Goal: Find specific page/section: Find specific page/section

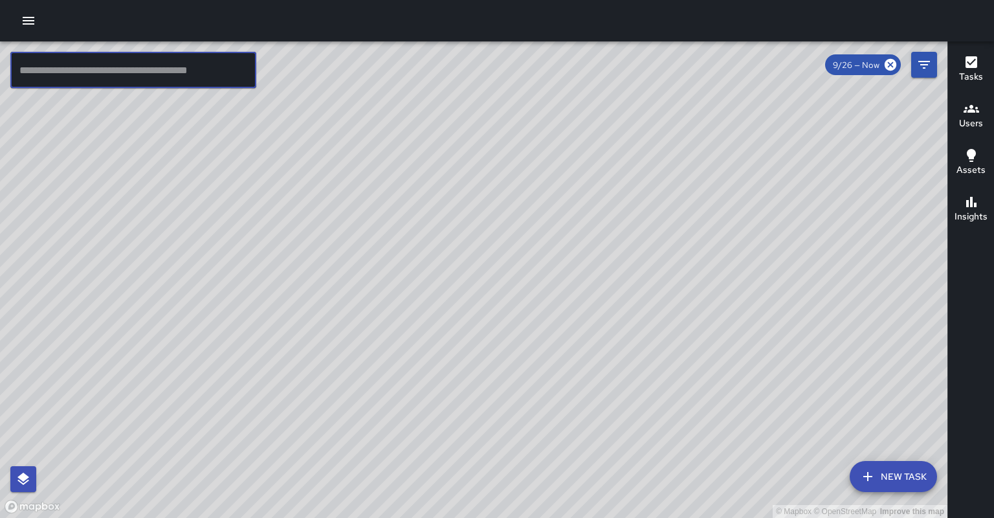
click at [68, 60] on input "text" at bounding box center [133, 70] width 246 height 36
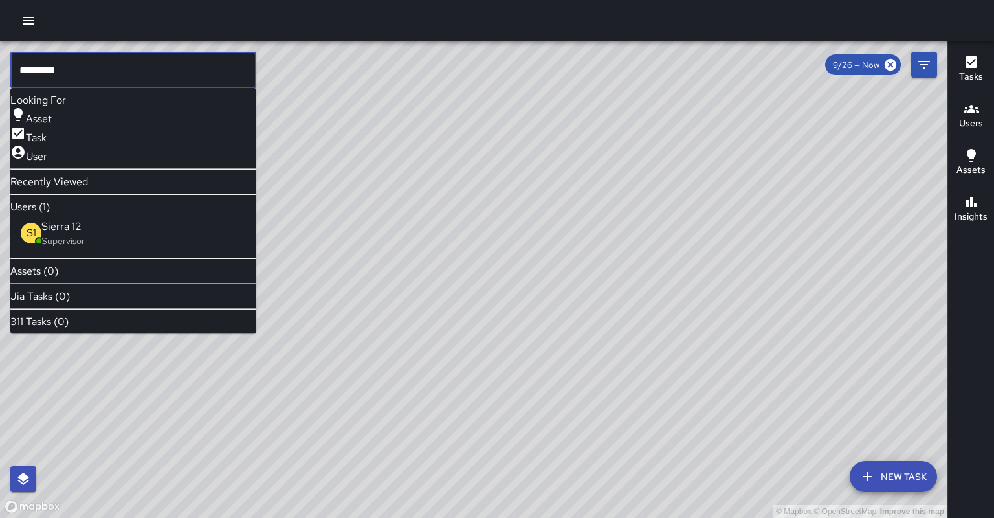
type input "*********"
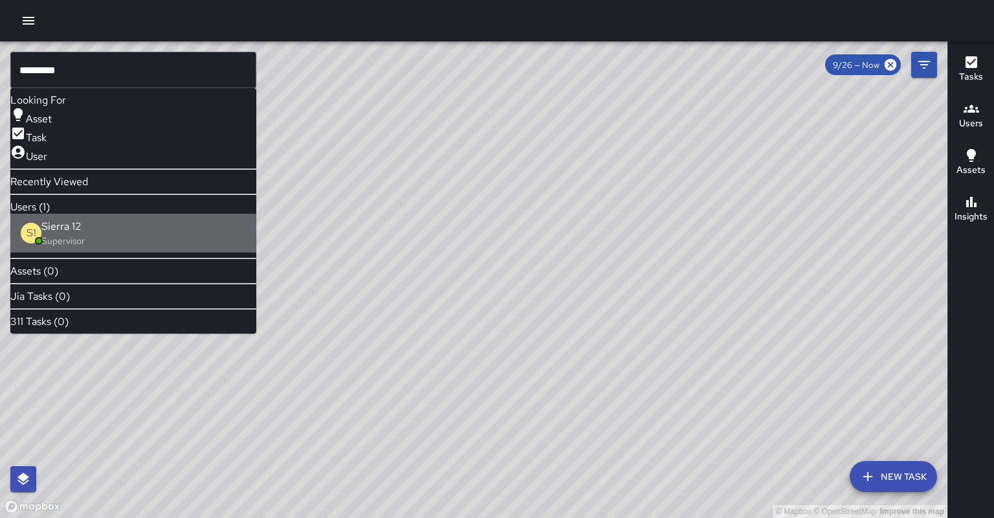
click at [123, 243] on div "S1 Sierra 12 Supervisor" at bounding box center [133, 233] width 246 height 39
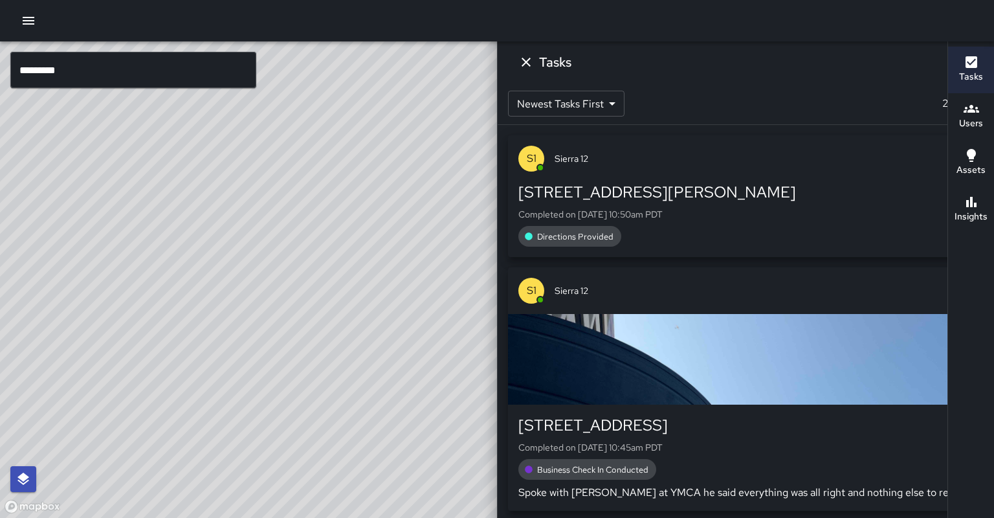
drag, startPoint x: 337, startPoint y: 229, endPoint x: 327, endPoint y: 258, distance: 30.7
click at [327, 258] on div "© Mapbox © OpenStreetMap Improve this map" at bounding box center [344, 279] width 689 height 476
click at [803, 70] on icon at bounding box center [810, 65] width 14 height 14
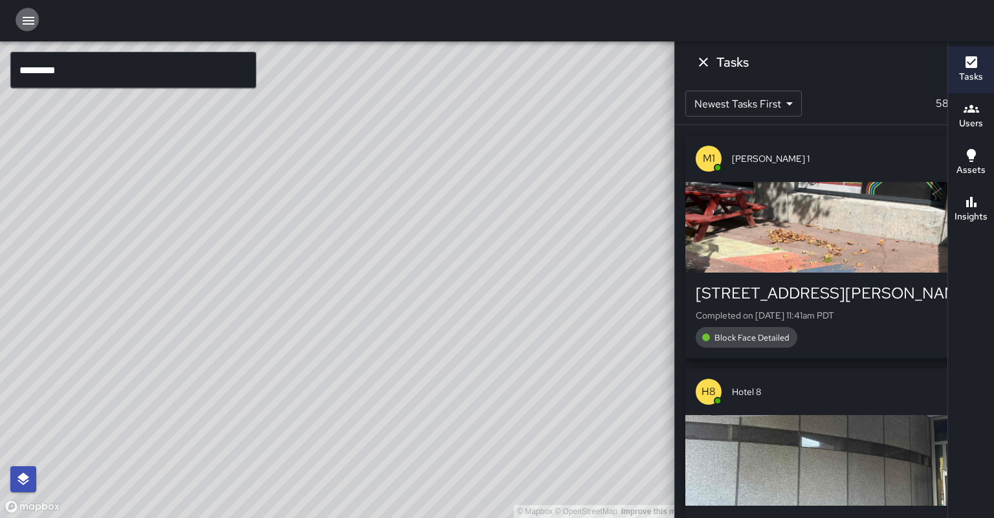
click at [32, 23] on icon "button" at bounding box center [29, 21] width 16 height 16
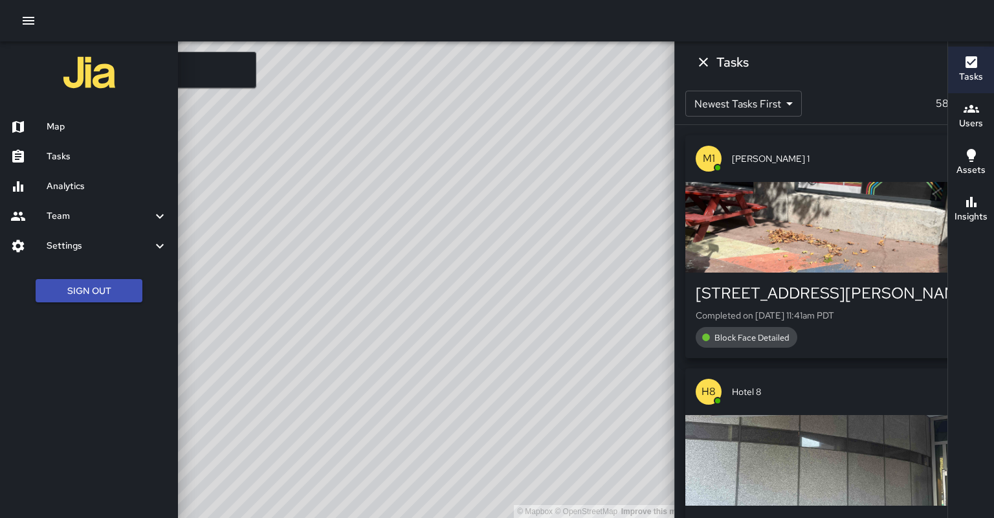
drag, startPoint x: 50, startPoint y: 153, endPoint x: 55, endPoint y: 144, distance: 10.1
click at [51, 153] on h6 "Tasks" at bounding box center [107, 157] width 121 height 14
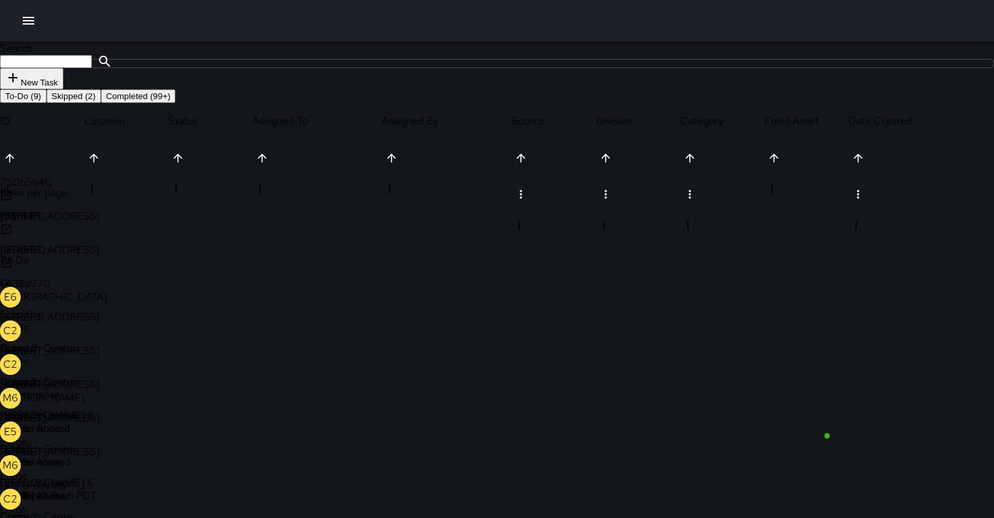
scroll to position [549, 962]
click at [12, 268] on icon at bounding box center [7, 263] width 10 height 10
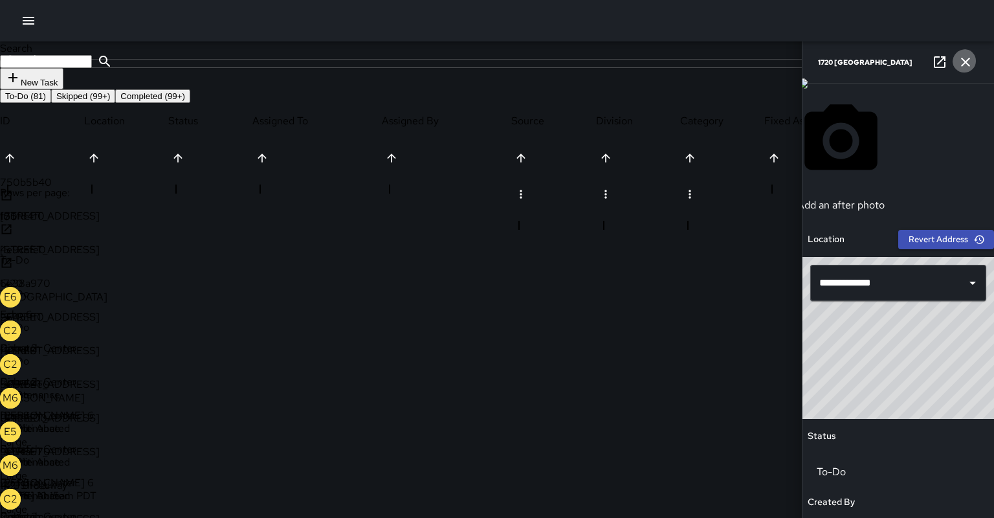
click at [968, 63] on icon "button" at bounding box center [965, 62] width 9 height 9
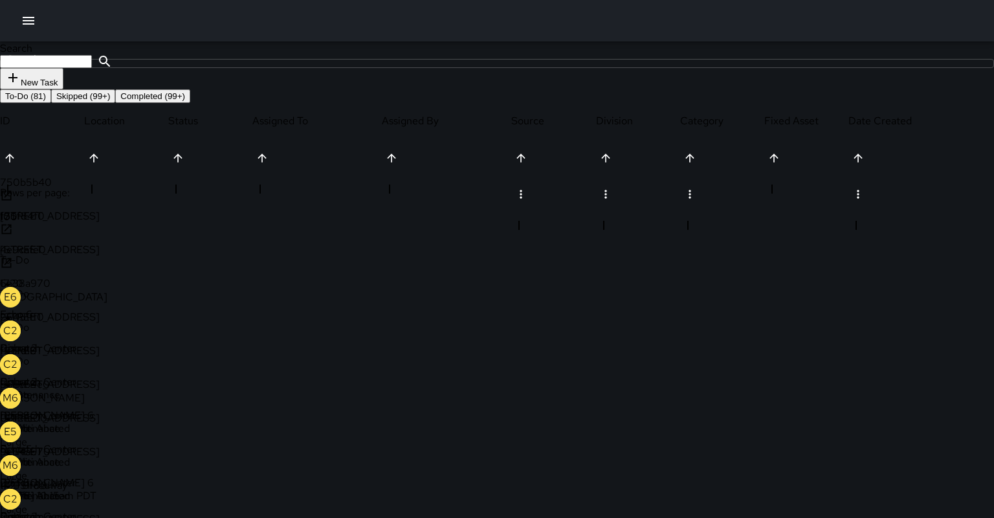
click at [13, 202] on icon at bounding box center [6, 195] width 13 height 13
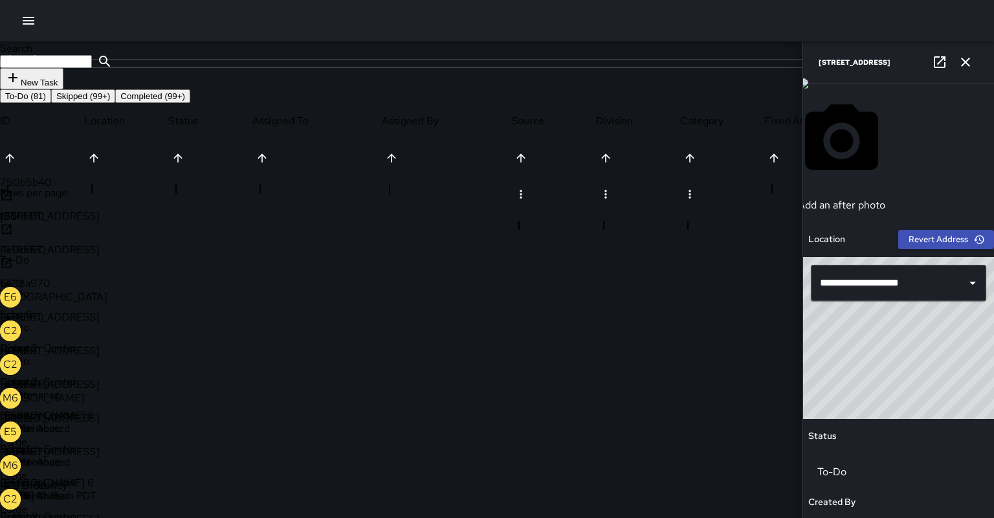
click at [210, 89] on div "Search Search New Task" at bounding box center [497, 65] width 994 height 48
